Goal: Information Seeking & Learning: Understand process/instructions

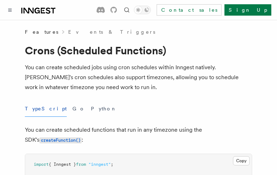
click at [37, 109] on button "TypeScript" at bounding box center [46, 109] width 42 height 16
click at [72, 109] on button "Go" at bounding box center [78, 109] width 13 height 16
